Goal: Transaction & Acquisition: Purchase product/service

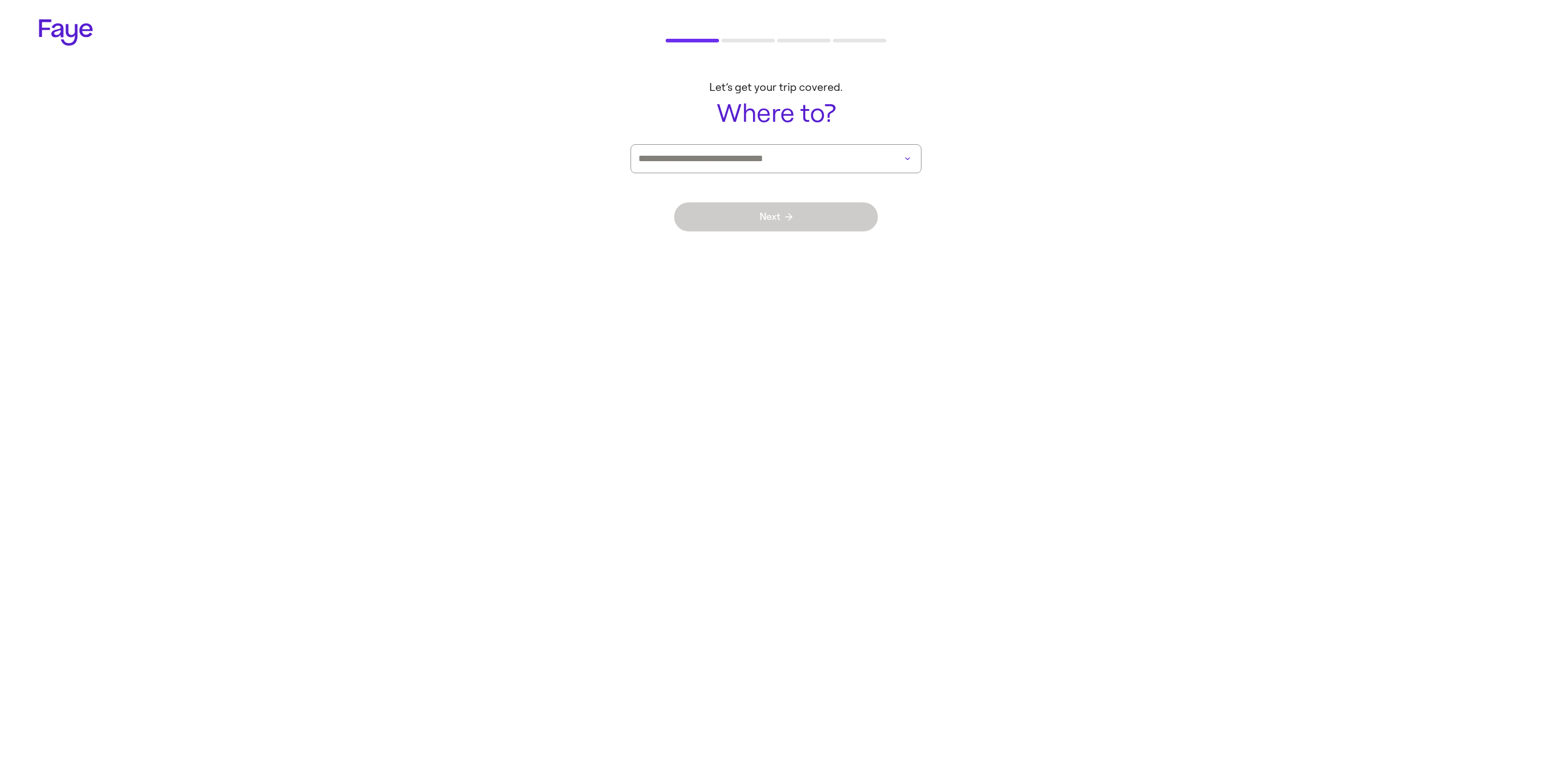
click at [747, 166] on input at bounding box center [759, 159] width 242 height 28
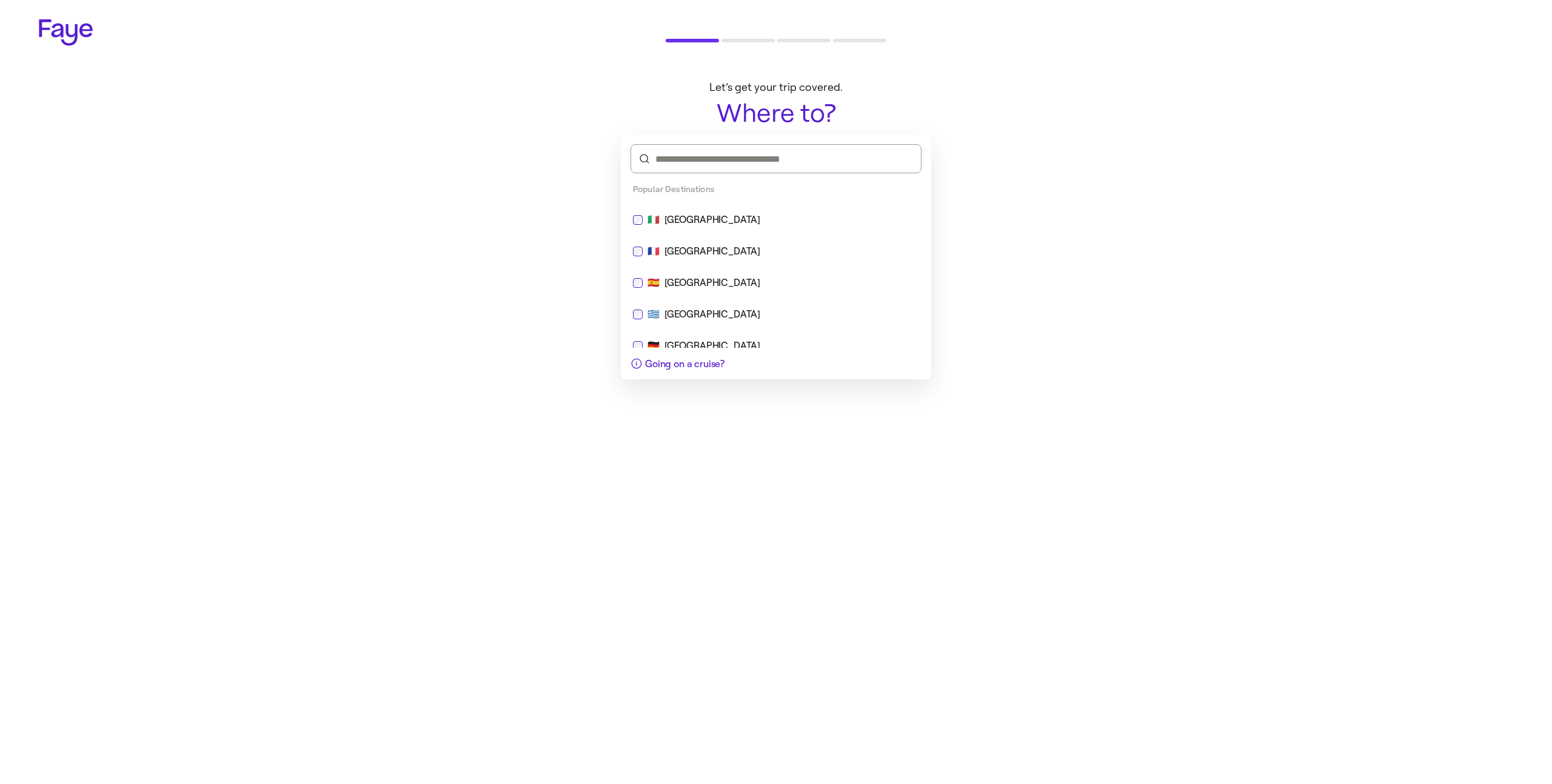
click at [743, 224] on div "🇮🇹 [GEOGRAPHIC_DATA]" at bounding box center [776, 220] width 286 height 14
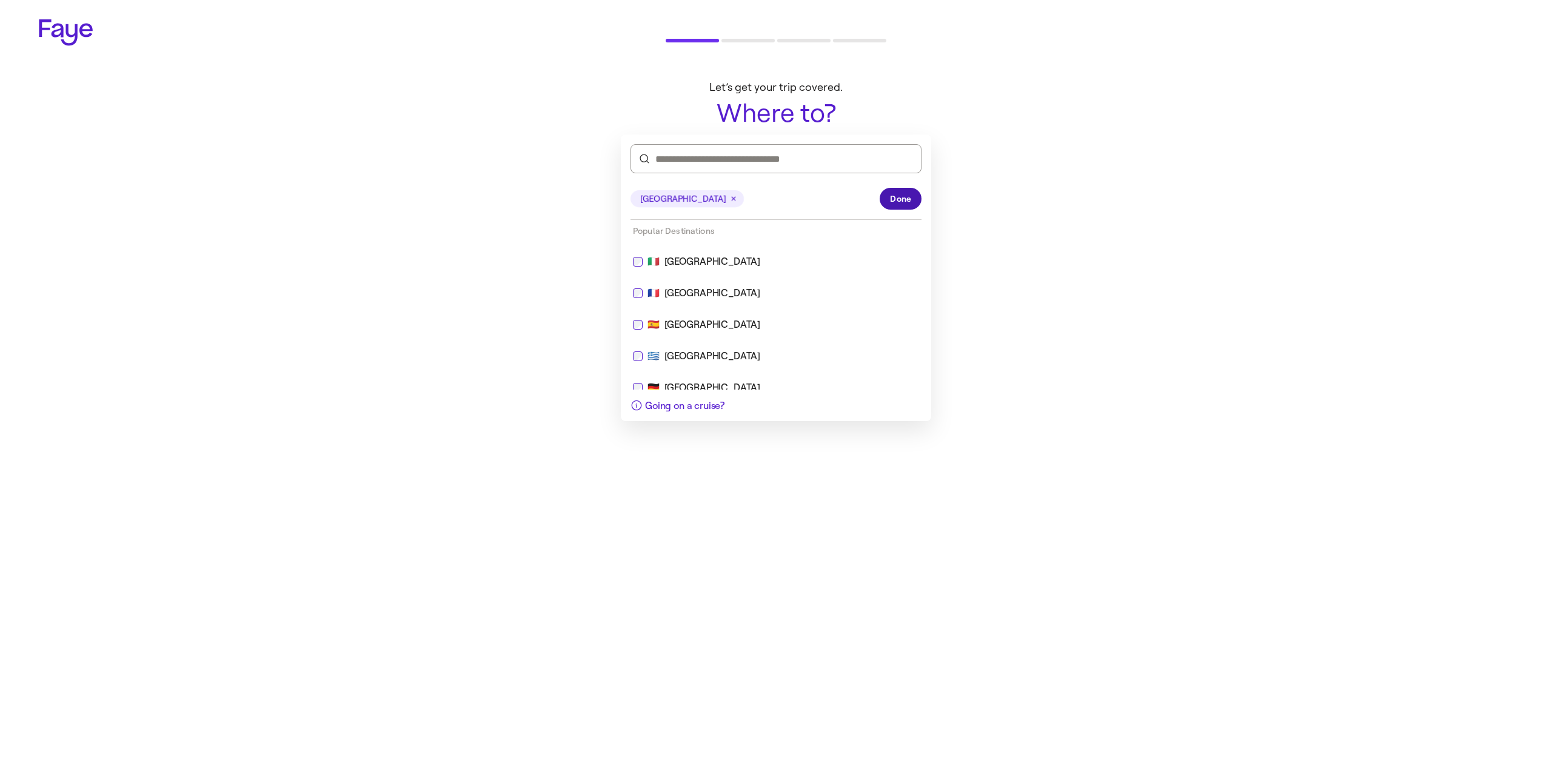
click at [898, 204] on span "Done" at bounding box center [900, 199] width 21 height 13
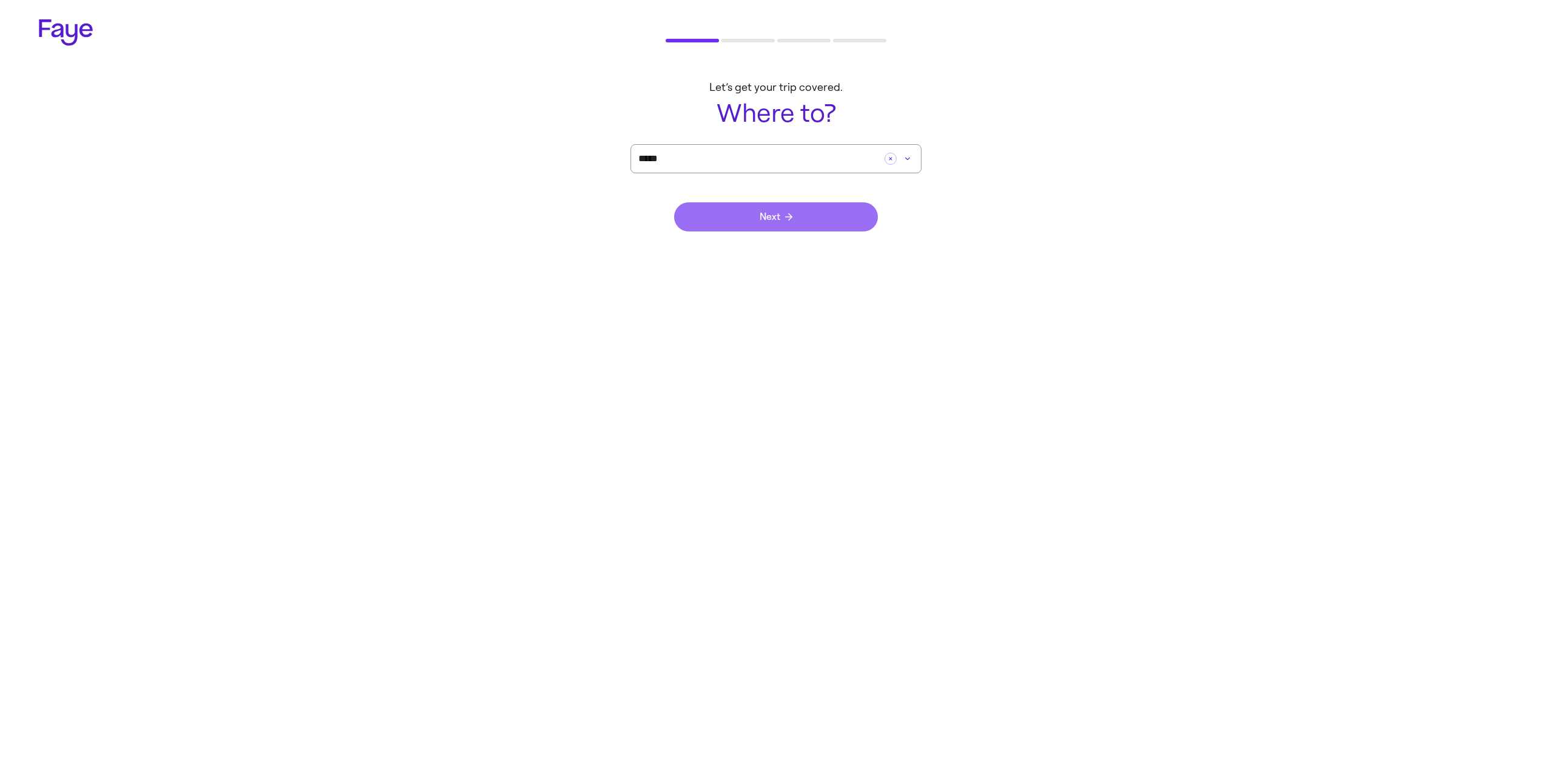
click at [798, 211] on button "Next" at bounding box center [776, 217] width 204 height 29
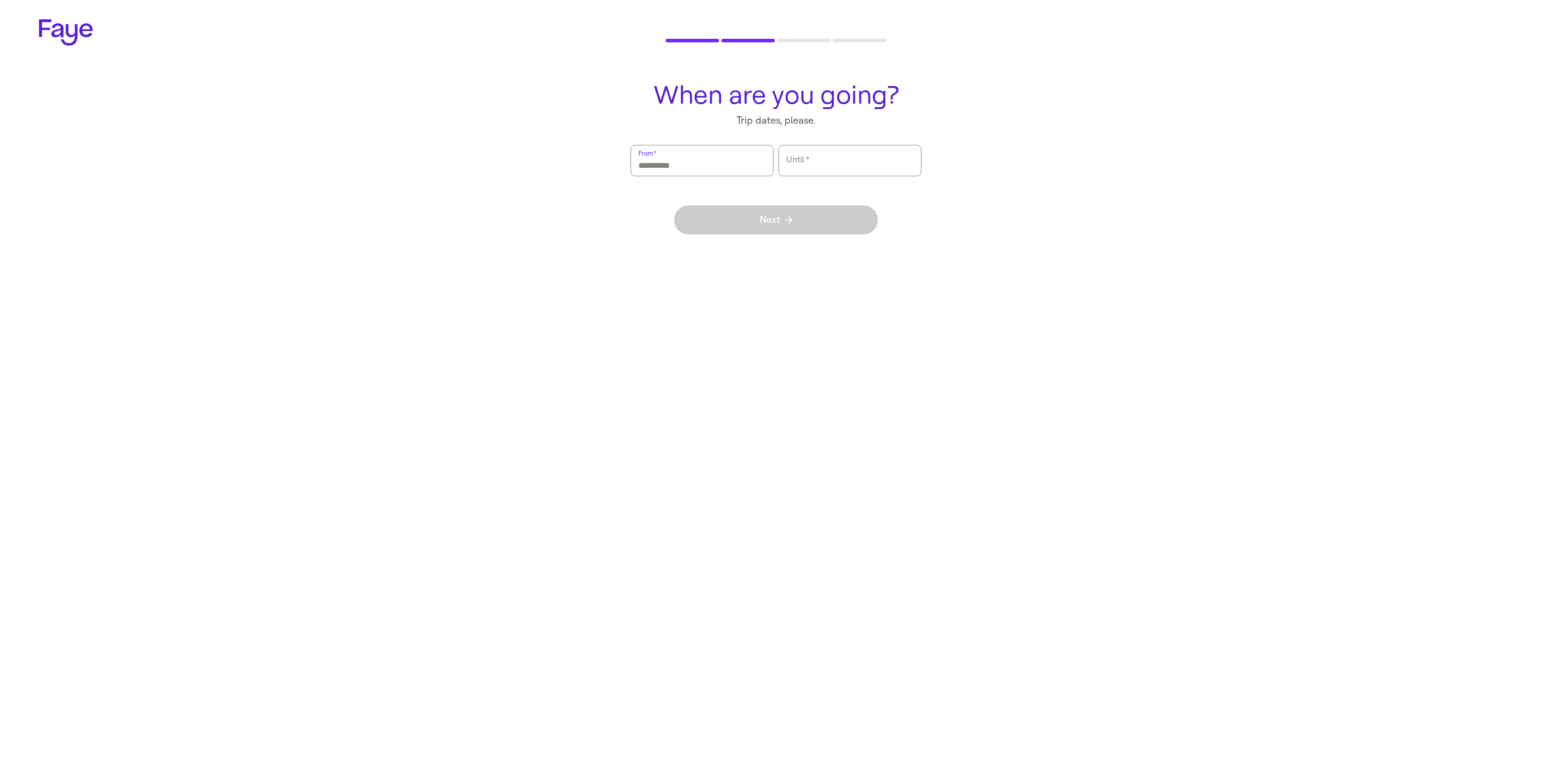
click at [702, 169] on input "From   *" at bounding box center [702, 160] width 128 height 28
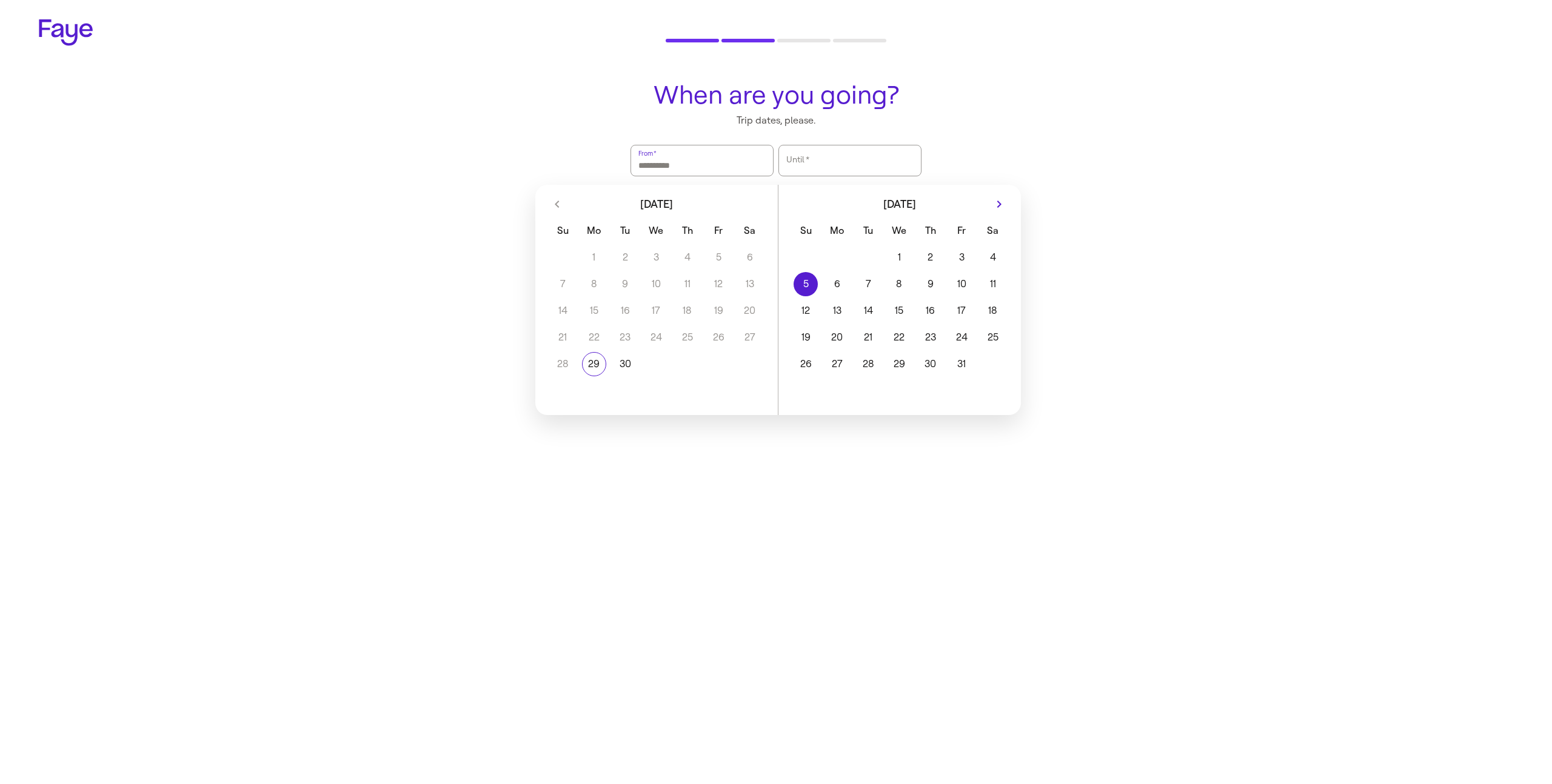
click at [797, 289] on button "5" at bounding box center [805, 284] width 31 height 24
click at [805, 307] on button "12" at bounding box center [805, 310] width 31 height 24
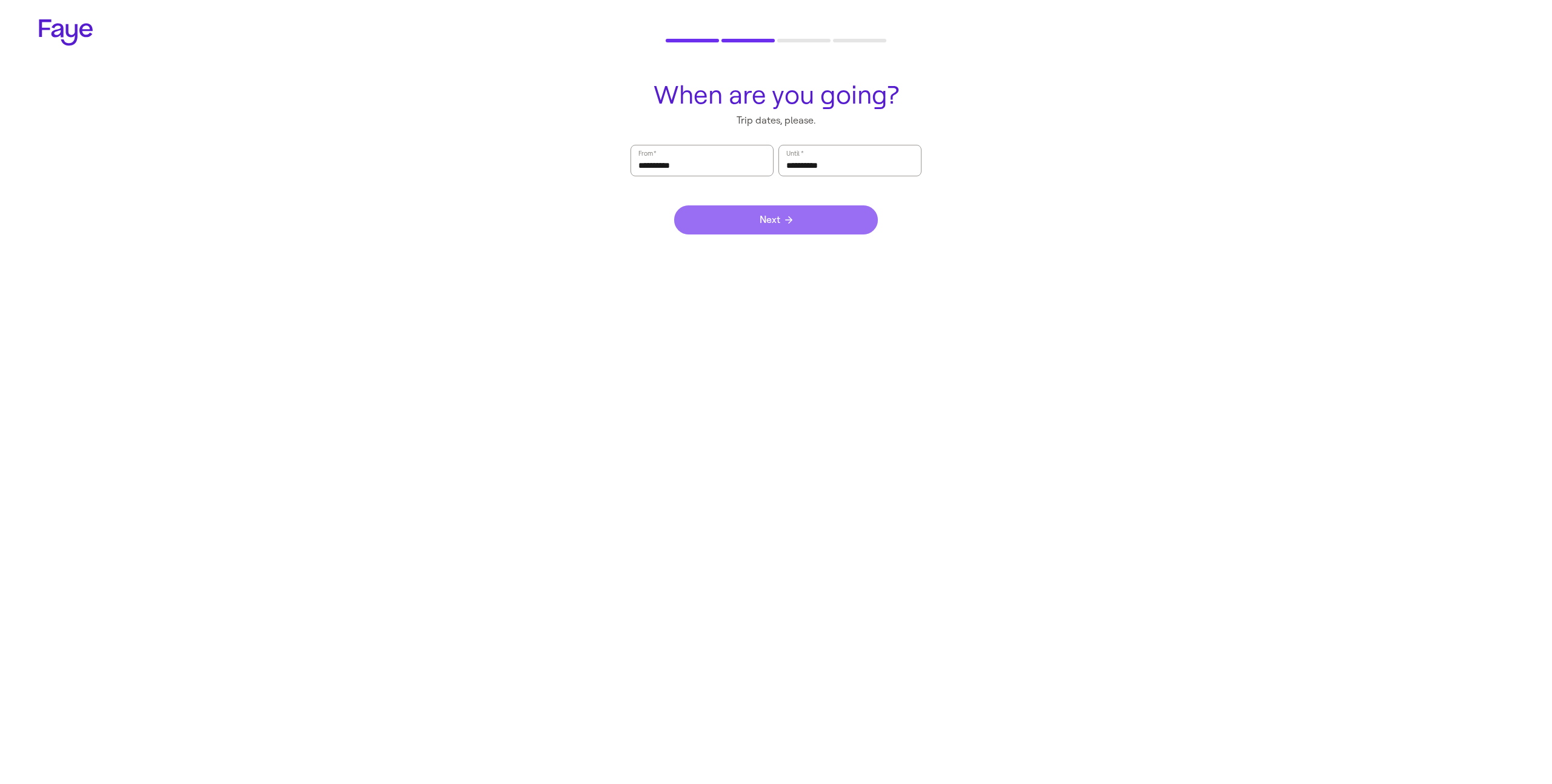
click at [783, 220] on span "Next" at bounding box center [776, 220] width 33 height 10
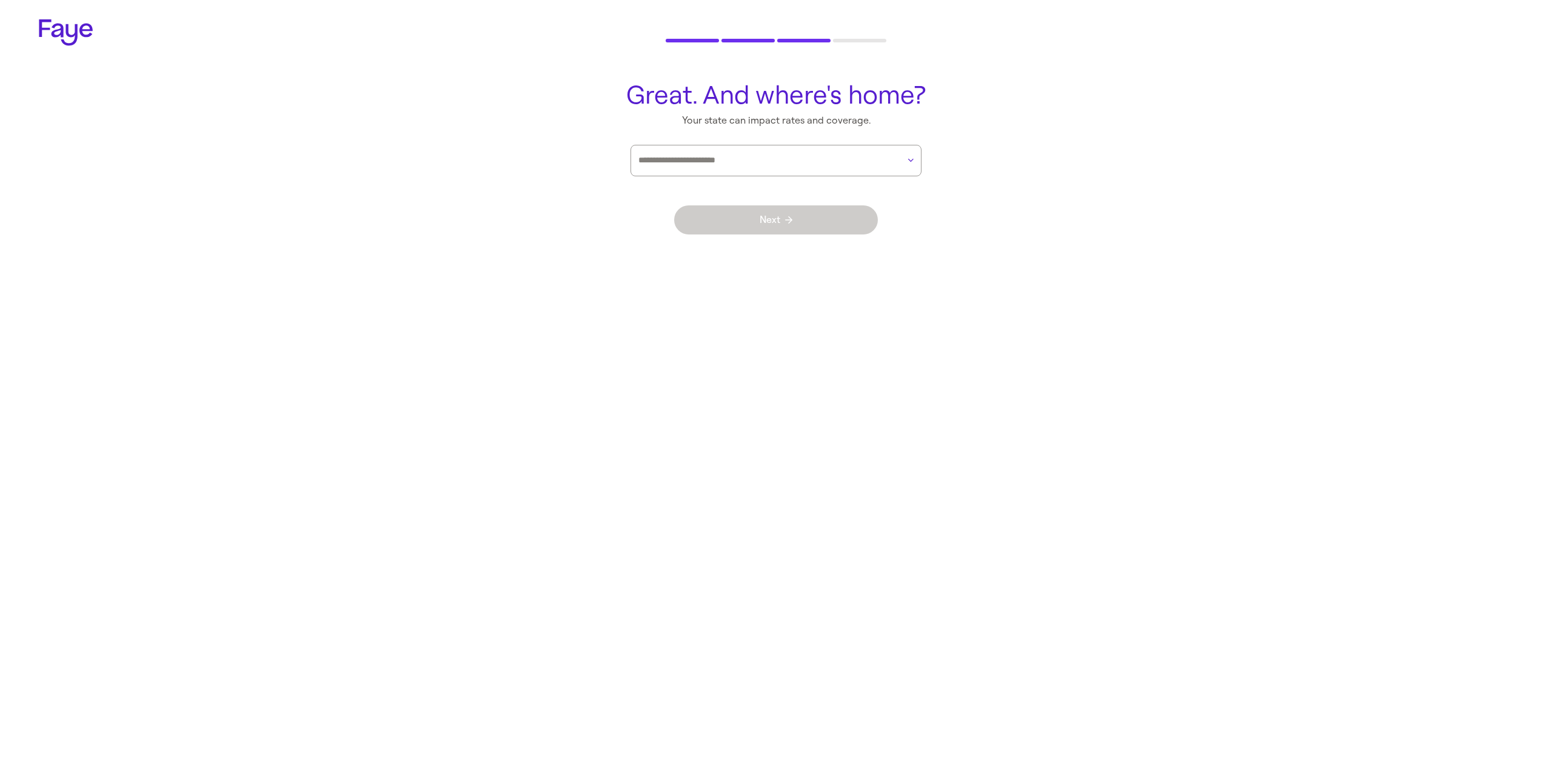
click at [791, 173] on div at bounding box center [769, 161] width 260 height 31
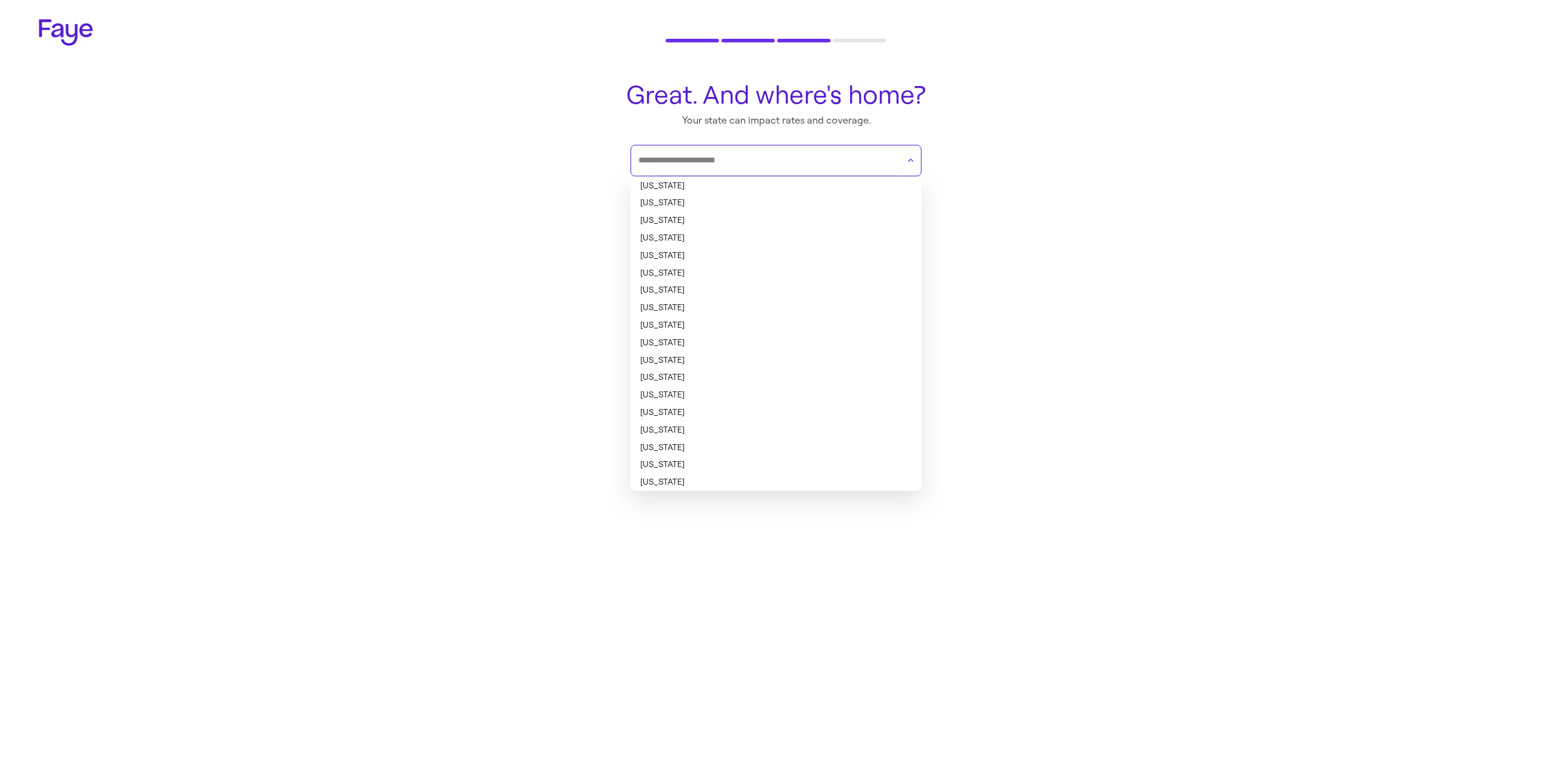
click at [766, 247] on li "[US_STATE]" at bounding box center [776, 256] width 291 height 18
type input "**********"
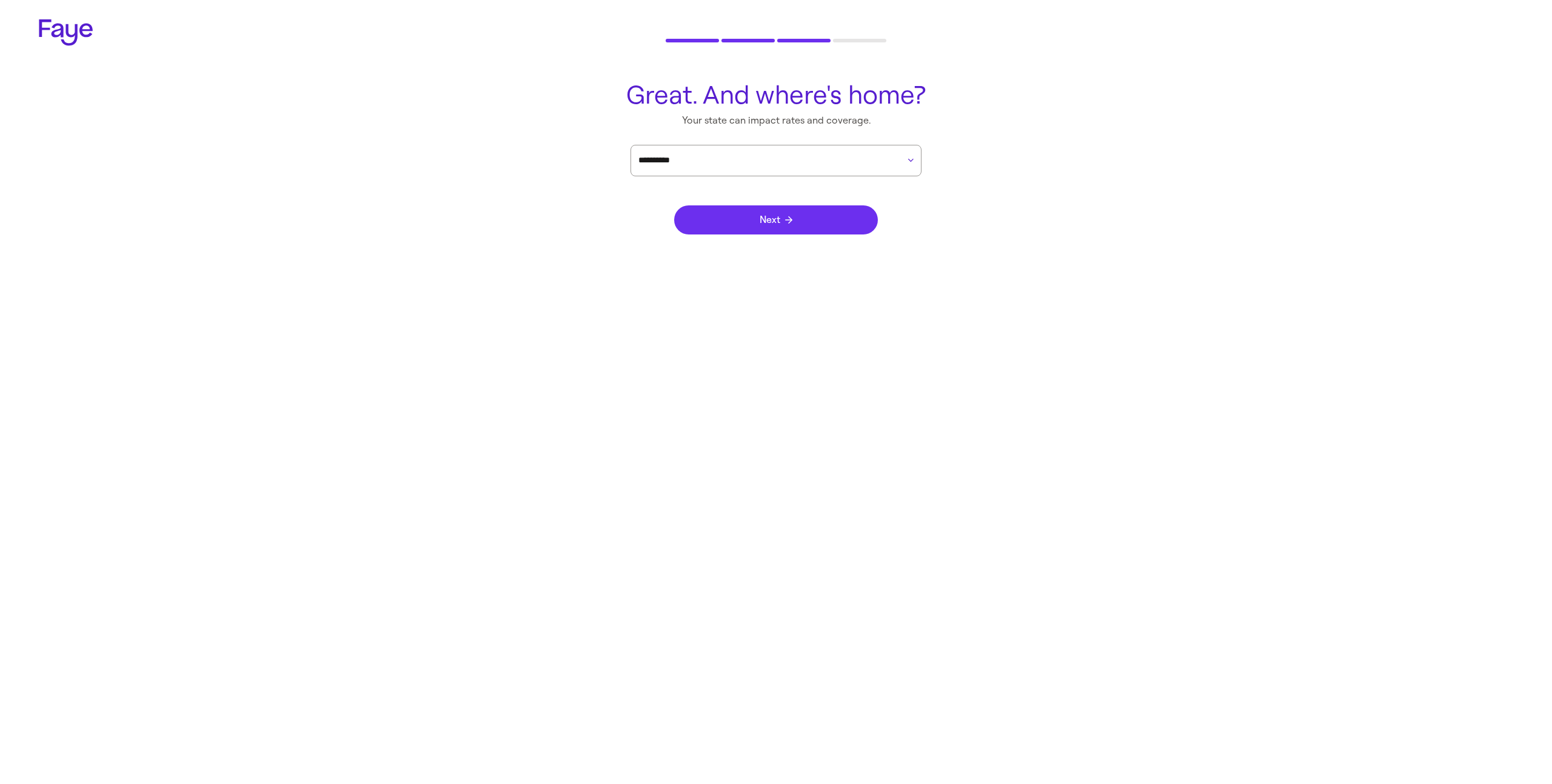
click at [786, 215] on span "Next" at bounding box center [776, 220] width 33 height 10
